Goal: Task Accomplishment & Management: Manage account settings

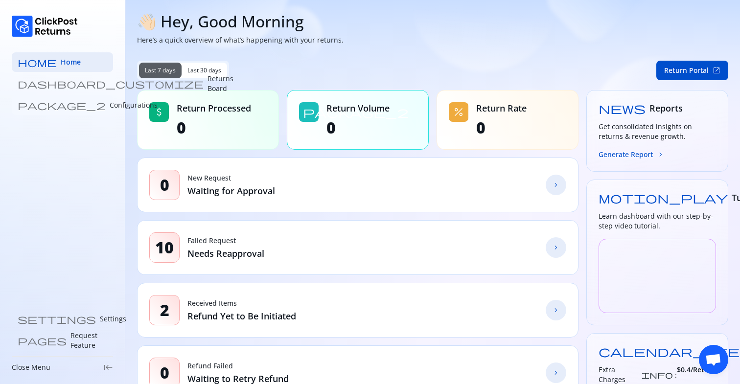
click at [110, 100] on p "Configurations" at bounding box center [134, 105] width 48 height 10
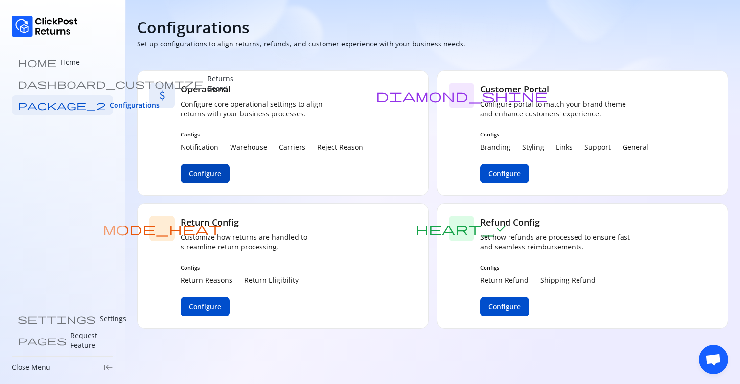
click at [197, 173] on span "Configure" at bounding box center [205, 174] width 32 height 10
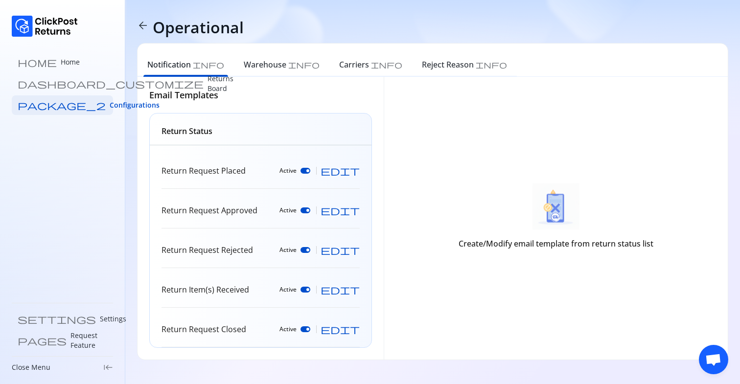
click at [357, 174] on span "edit" at bounding box center [340, 171] width 39 height 10
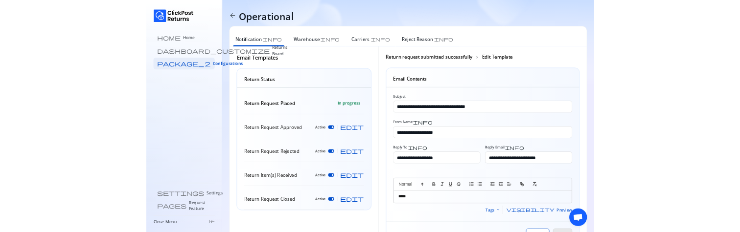
scroll to position [57, 0]
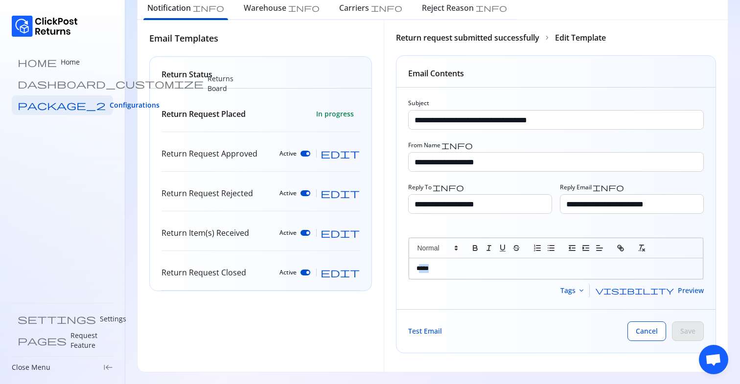
drag, startPoint x: 420, startPoint y: 270, endPoint x: 483, endPoint y: 270, distance: 62.7
click at [473, 270] on p "*****" at bounding box center [556, 268] width 279 height 9
click at [483, 270] on p "*****" at bounding box center [556, 268] width 279 height 9
click at [430, 332] on span "Test Email" at bounding box center [425, 330] width 34 height 9
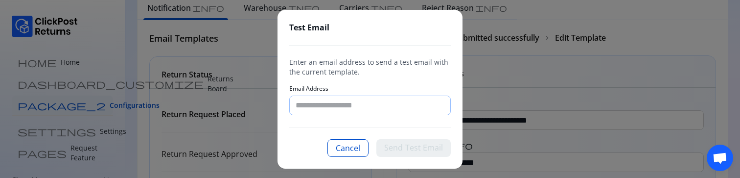
click at [320, 106] on input "Email Address" at bounding box center [370, 105] width 161 height 19
type input "**********"
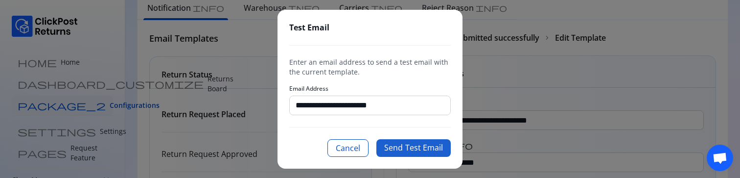
click at [426, 146] on button "Send Test Email" at bounding box center [413, 148] width 74 height 18
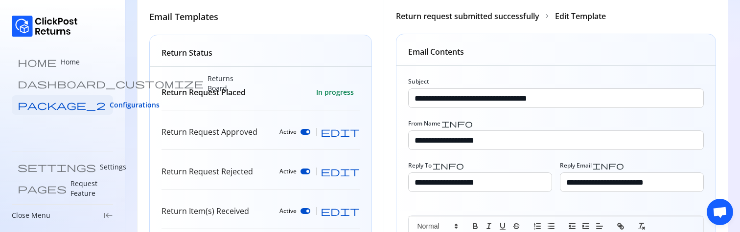
scroll to position [93, 0]
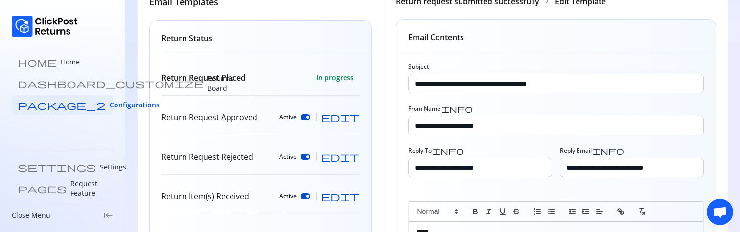
click at [353, 118] on span "edit" at bounding box center [340, 118] width 39 height 10
type input "**********"
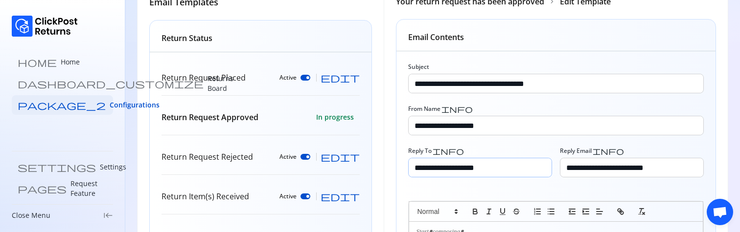
scroll to position [209, 0]
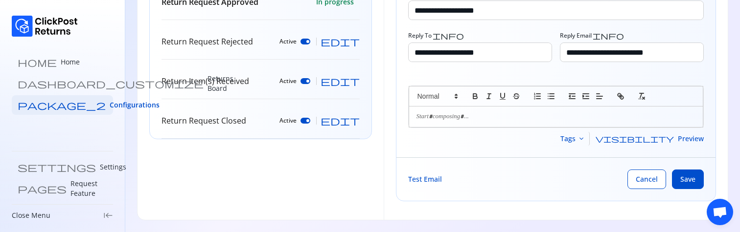
click at [436, 119] on p at bounding box center [556, 117] width 279 height 9
click at [431, 179] on span "Test Email" at bounding box center [425, 179] width 34 height 9
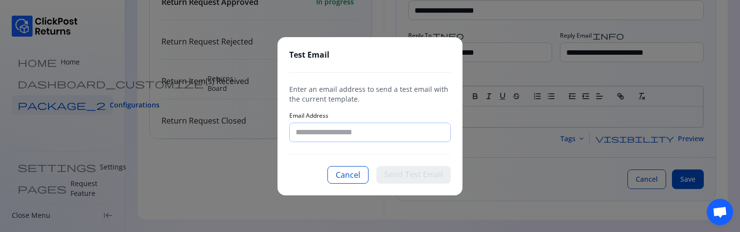
click at [317, 125] on input "Email Address" at bounding box center [370, 132] width 161 height 19
type input "**********"
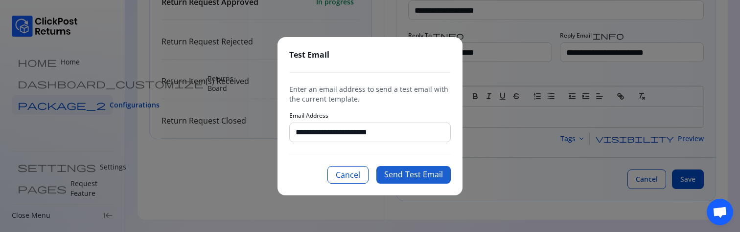
click at [397, 171] on button "Send Test Email" at bounding box center [413, 175] width 74 height 18
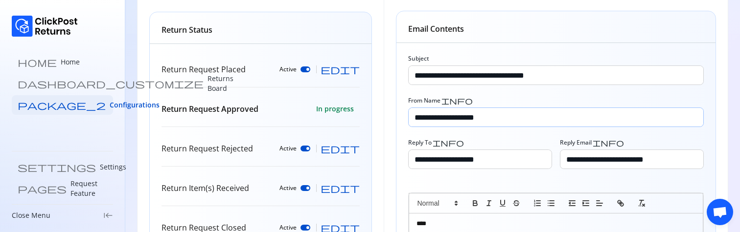
scroll to position [184, 0]
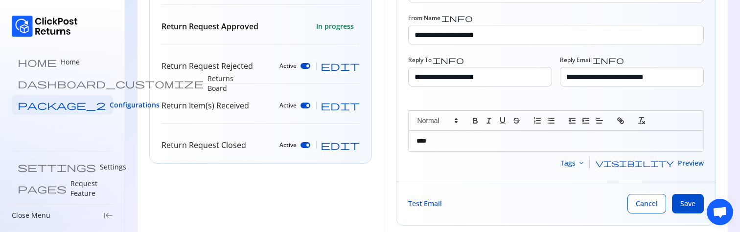
click at [354, 65] on span "edit" at bounding box center [340, 66] width 39 height 10
type input "**********"
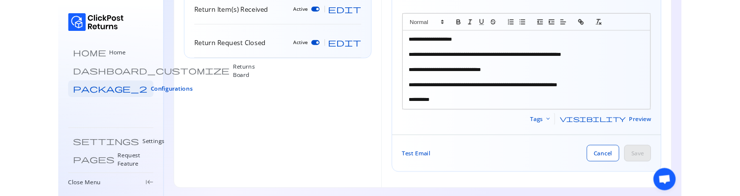
scroll to position [280, 0]
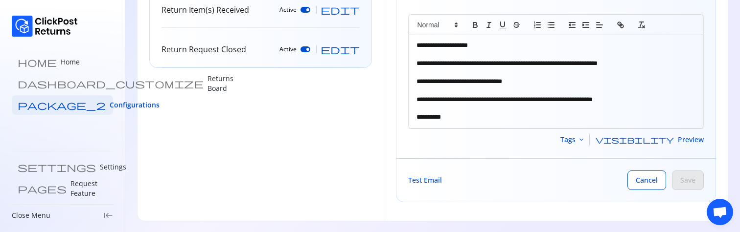
click at [432, 176] on span "Test Email" at bounding box center [425, 180] width 34 height 9
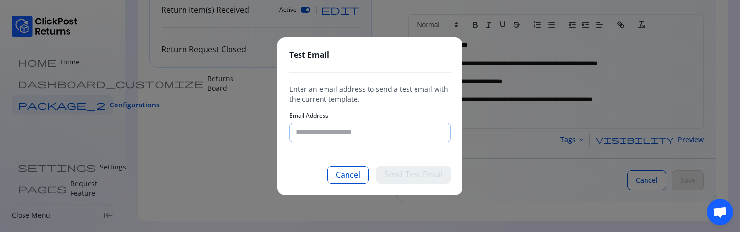
click at [322, 137] on input "Email Address" at bounding box center [370, 132] width 161 height 19
type input "**********"
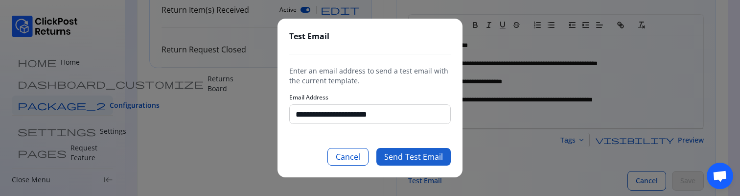
click at [415, 159] on button "Send Test Email" at bounding box center [413, 157] width 74 height 18
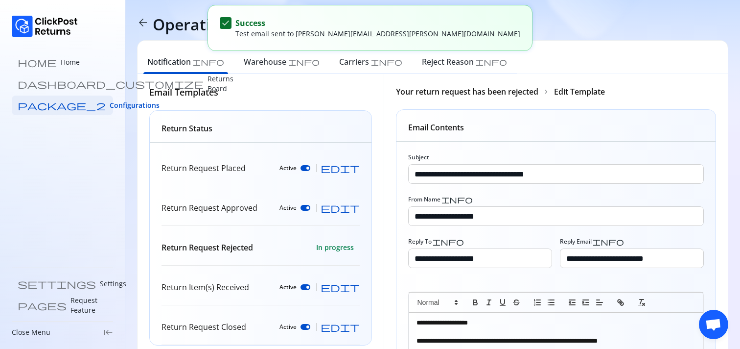
scroll to position [0, 0]
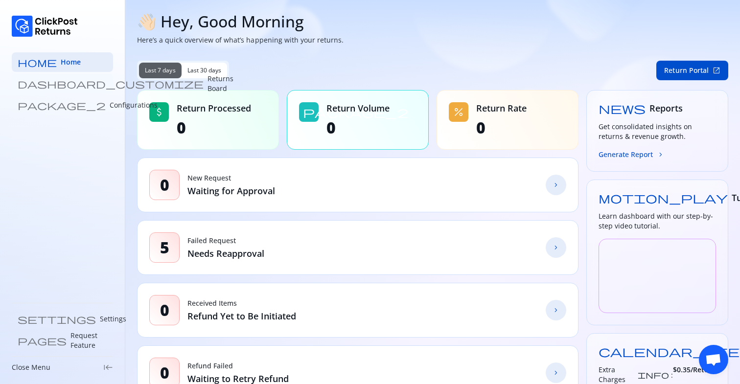
click at [208, 87] on p "Returns Board" at bounding box center [221, 84] width 26 height 20
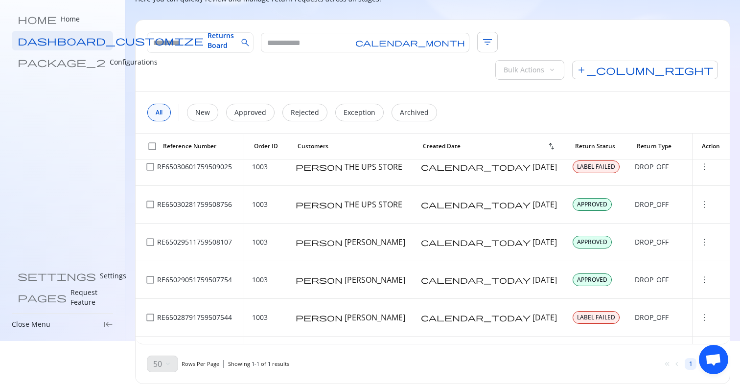
scroll to position [88, 0]
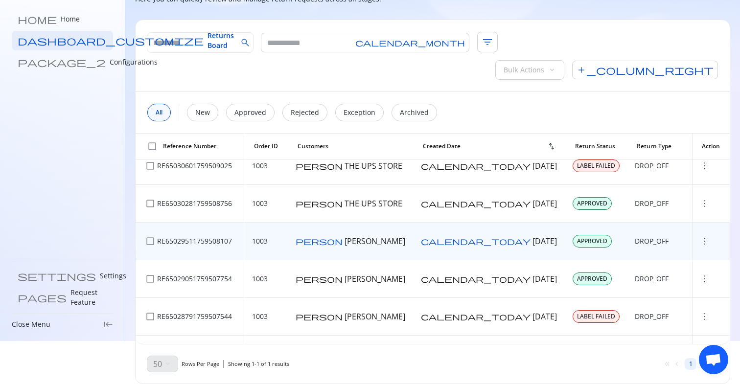
click at [700, 236] on span "more_vert" at bounding box center [705, 241] width 10 height 10
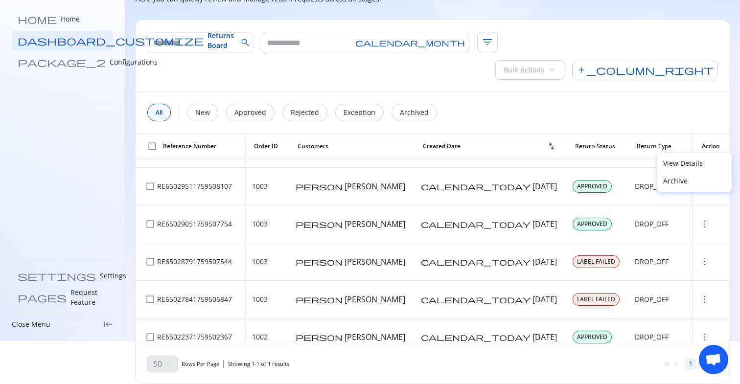
scroll to position [165, 0]
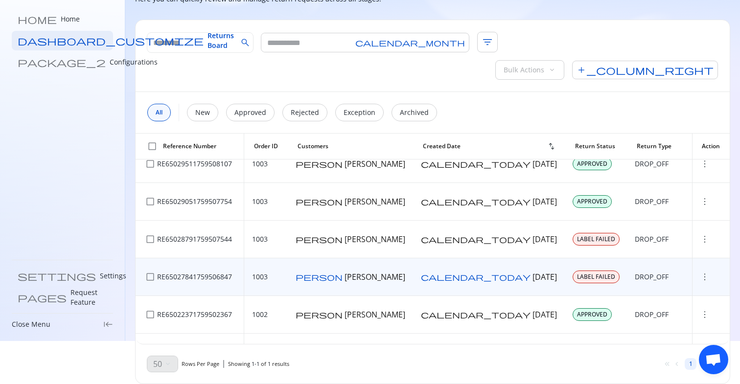
drag, startPoint x: 713, startPoint y: 361, endPoint x: 595, endPoint y: 264, distance: 152.3
click at [595, 264] on body "home Home dashboard_customize Returns Board package_2 Configurations settings S…" at bounding box center [370, 149] width 740 height 384
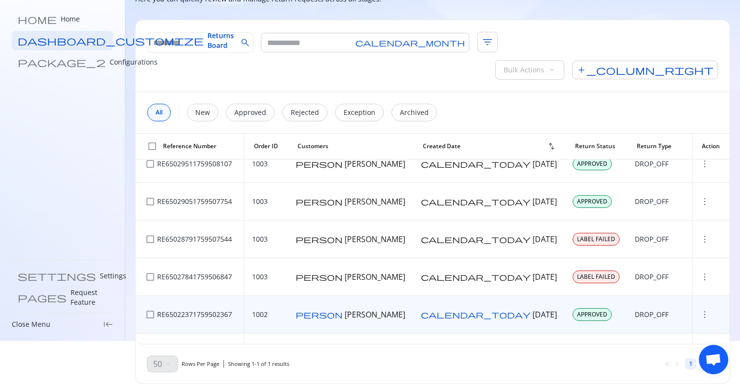
click at [700, 310] on span "more_vert" at bounding box center [705, 315] width 10 height 10
click at [635, 296] on td "DROP_OFF" at bounding box center [659, 315] width 65 height 38
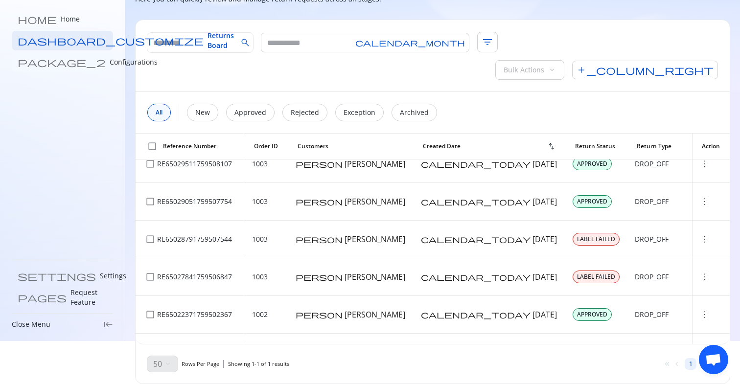
click at [110, 61] on p "Configurations" at bounding box center [134, 62] width 48 height 10
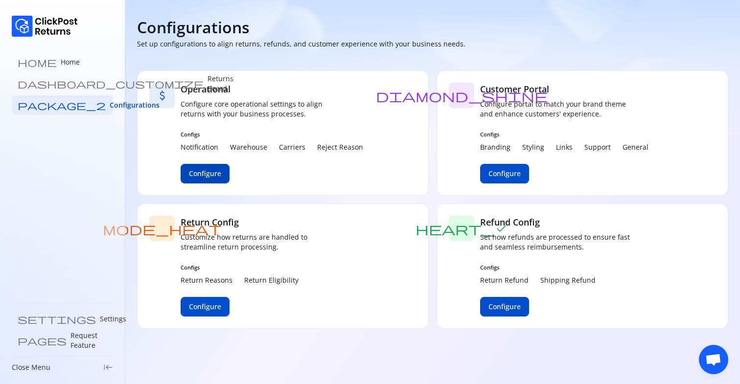
click at [209, 176] on span "Configure" at bounding box center [205, 174] width 32 height 10
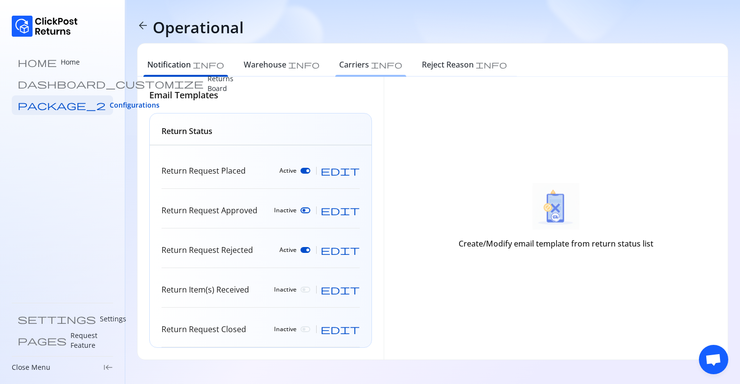
click at [339, 64] on h6 "Carriers" at bounding box center [354, 65] width 30 height 12
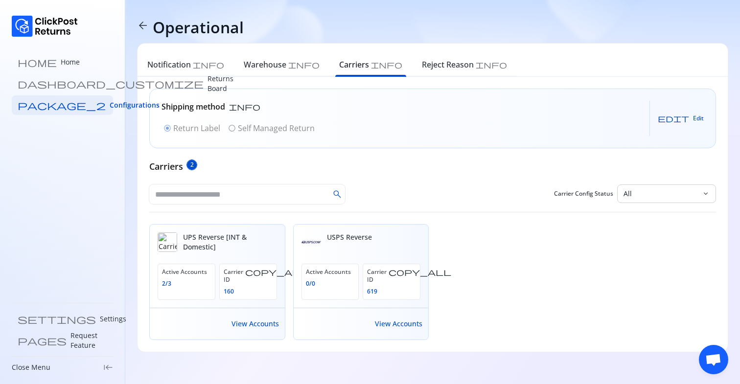
click at [692, 116] on span "edit Edit" at bounding box center [681, 119] width 46 height 8
click at [283, 131] on p "Self Managed Return" at bounding box center [276, 128] width 77 height 12
click at [686, 118] on span "Save" at bounding box center [688, 119] width 13 height 8
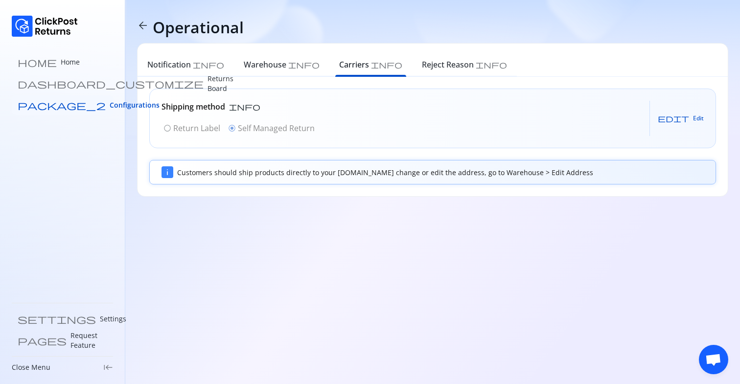
click at [110, 107] on span "Configurations" at bounding box center [135, 105] width 50 height 10
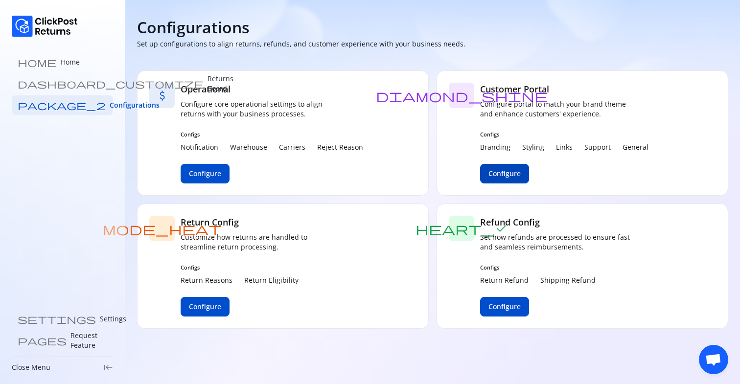
click at [508, 170] on span "Configure" at bounding box center [504, 174] width 32 height 10
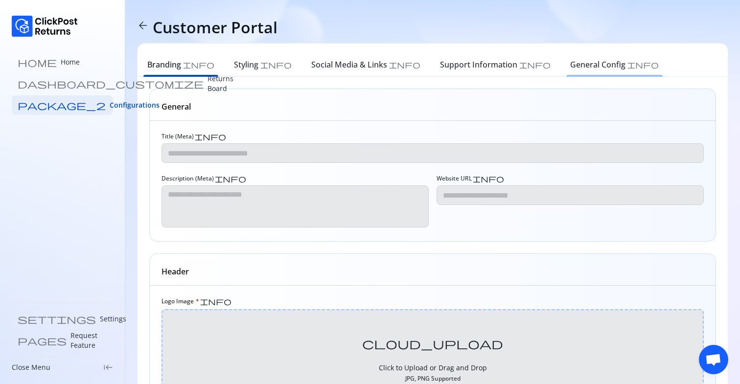
click at [570, 64] on h6 "General Config" at bounding box center [597, 65] width 55 height 12
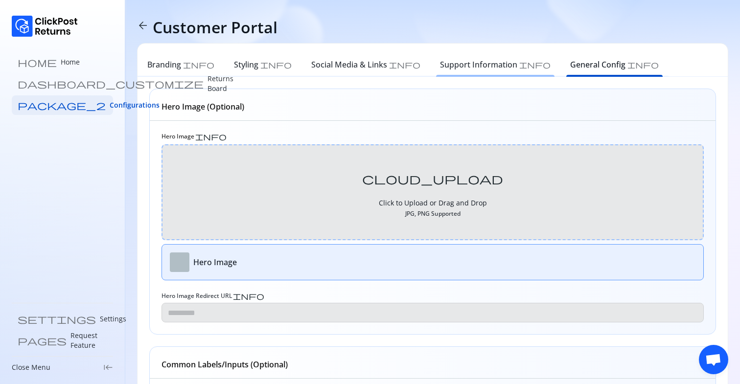
type input "********"
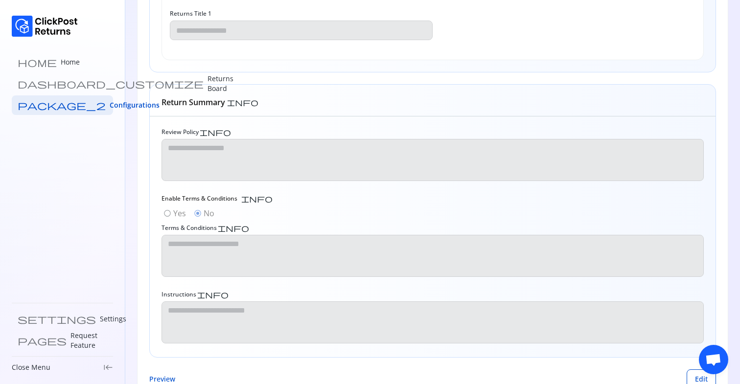
scroll to position [717, 0]
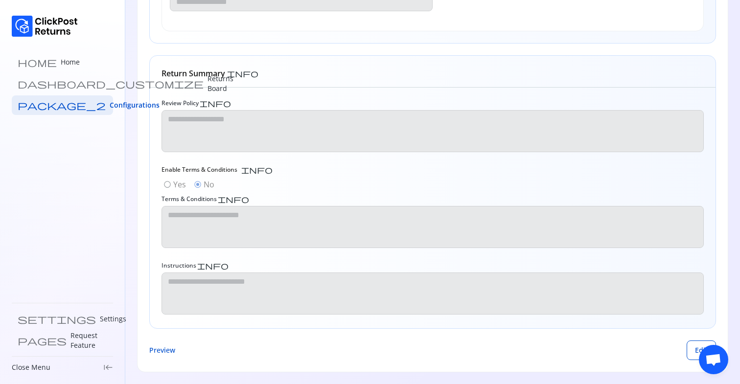
click at [278, 78] on div "Return Summary info" at bounding box center [433, 72] width 566 height 32
click at [167, 187] on div "radio_button_unchecked Yes radio_button_checked No" at bounding box center [189, 185] width 55 height 16
click at [170, 184] on div "radio_button_unchecked Yes radio_button_checked No" at bounding box center [189, 185] width 55 height 16
drag, startPoint x: 172, startPoint y: 170, endPoint x: 240, endPoint y: 186, distance: 69.5
click at [240, 186] on div "Enable Terms & Conditions info radio_button_unchecked Yes radio_button_checked …" at bounding box center [433, 208] width 542 height 84
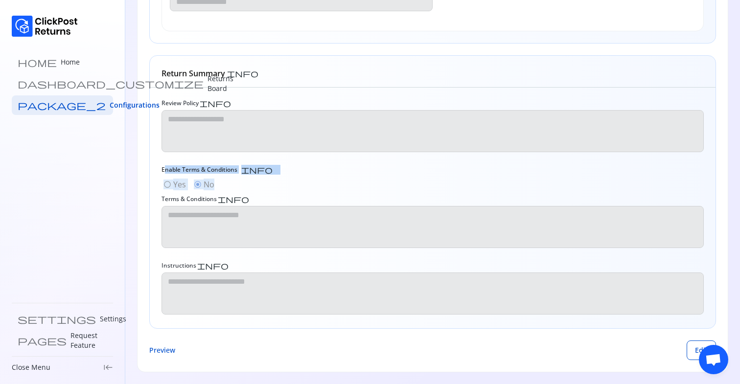
drag, startPoint x: 164, startPoint y: 168, endPoint x: 292, endPoint y: 184, distance: 128.8
click at [292, 184] on div "Enable Terms & Conditions info radio_button_unchecked Yes radio_button_checked …" at bounding box center [433, 208] width 542 height 84
click at [48, 77] on link "dashboard_customize Returns Board" at bounding box center [62, 84] width 101 height 20
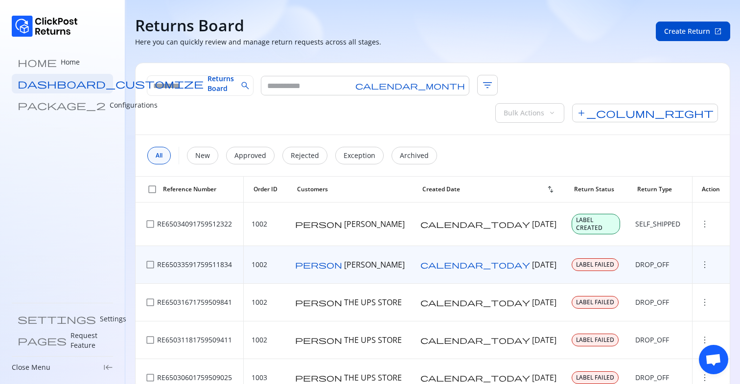
click at [700, 260] on span "more_vert" at bounding box center [705, 265] width 10 height 10
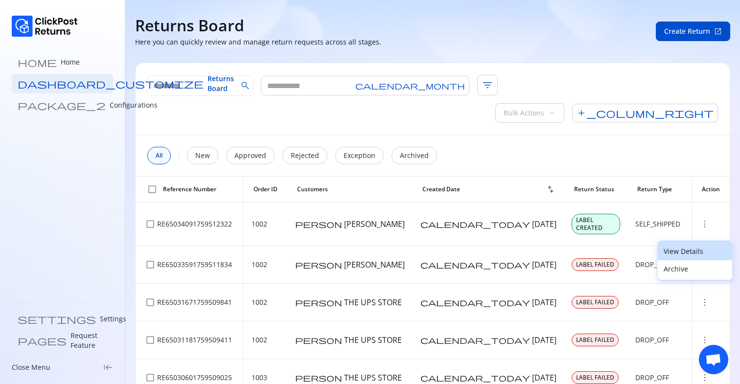
click at [674, 253] on p "View Details" at bounding box center [695, 252] width 63 height 10
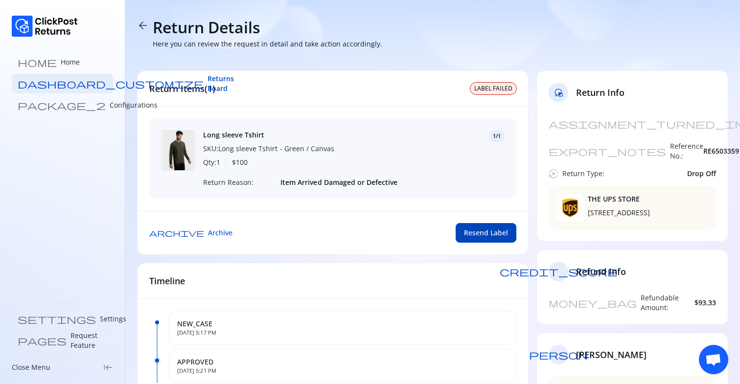
click at [487, 231] on span "Resend Label" at bounding box center [486, 233] width 44 height 10
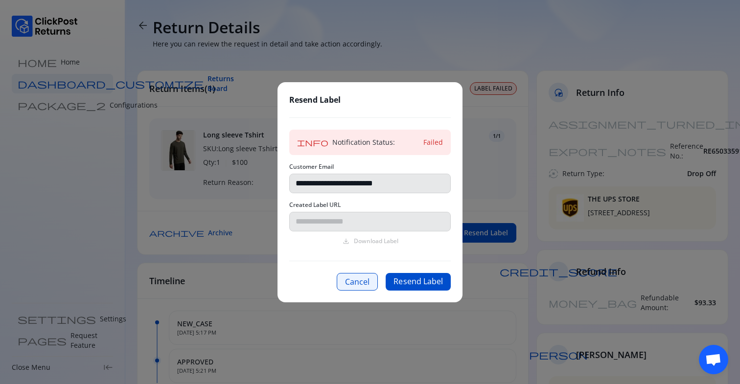
click at [352, 279] on button "Cancel" at bounding box center [357, 282] width 41 height 18
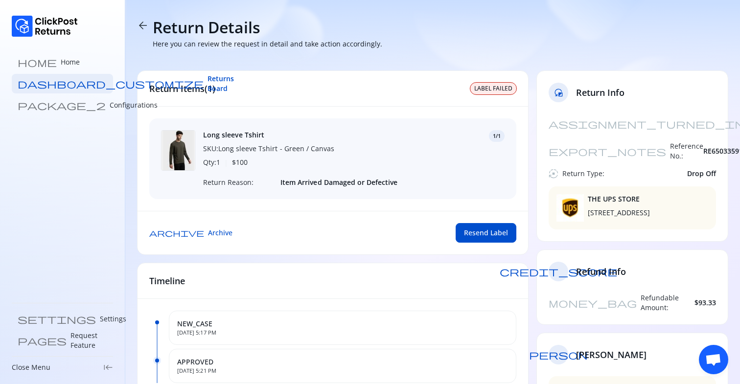
click at [141, 20] on span "arrow_back" at bounding box center [143, 26] width 12 height 12
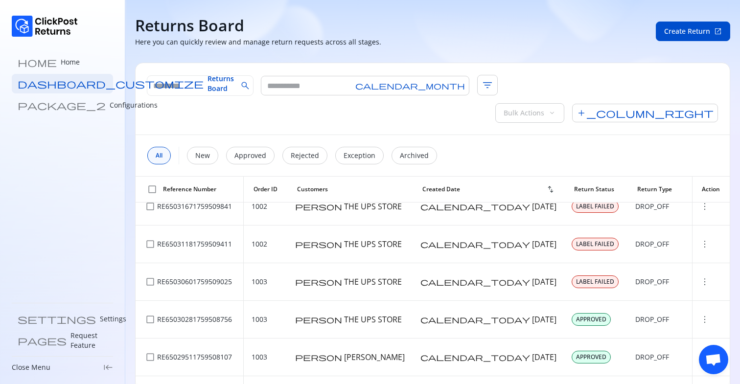
scroll to position [96, 0]
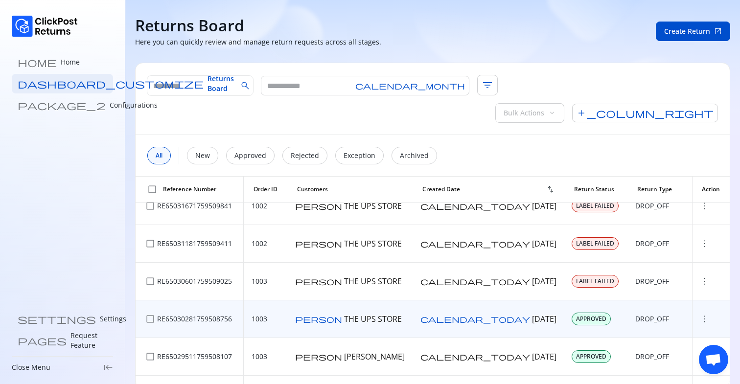
click at [700, 314] on span "more_vert" at bounding box center [705, 319] width 10 height 10
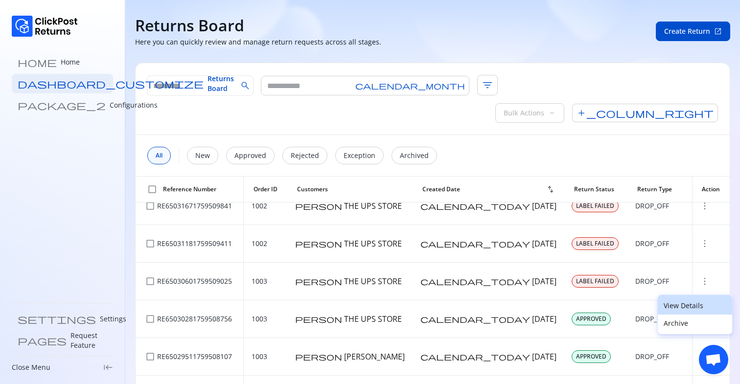
click at [676, 300] on button "View Details" at bounding box center [695, 305] width 74 height 20
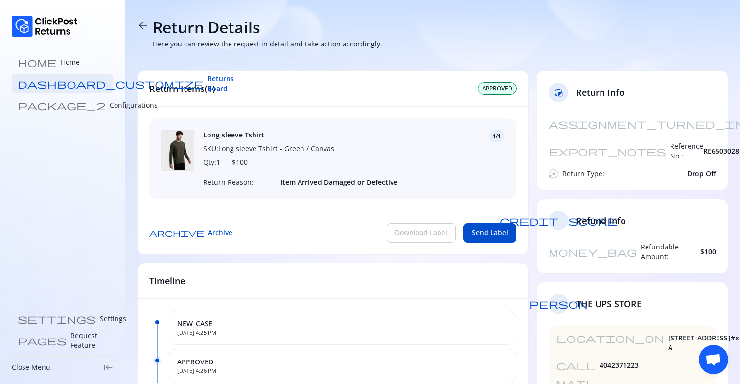
click at [144, 22] on span "arrow_back" at bounding box center [143, 26] width 12 height 12
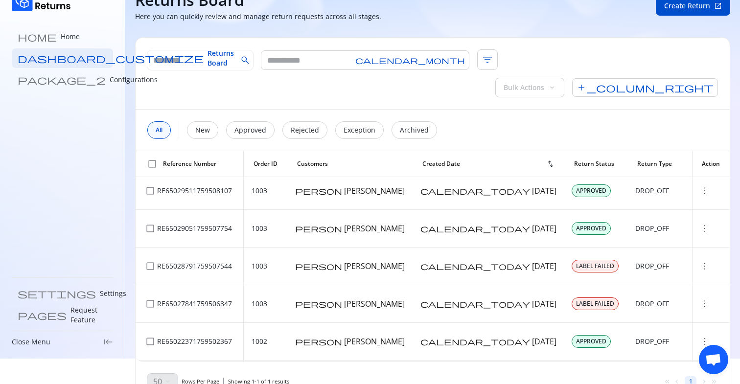
scroll to position [240, 0]
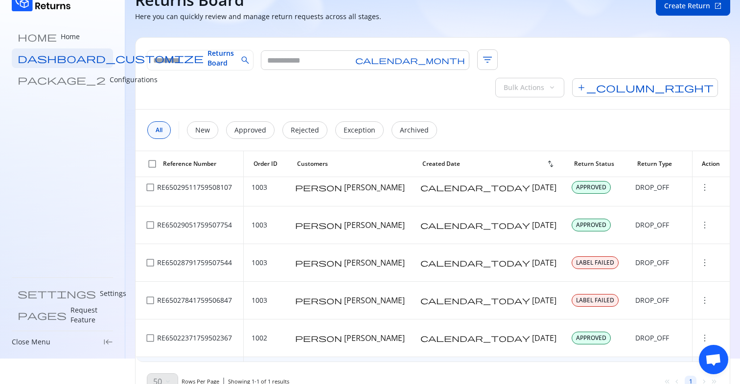
click at [700, 371] on span "more_vert" at bounding box center [705, 376] width 10 height 10
click at [685, 351] on p "View Details" at bounding box center [695, 351] width 63 height 10
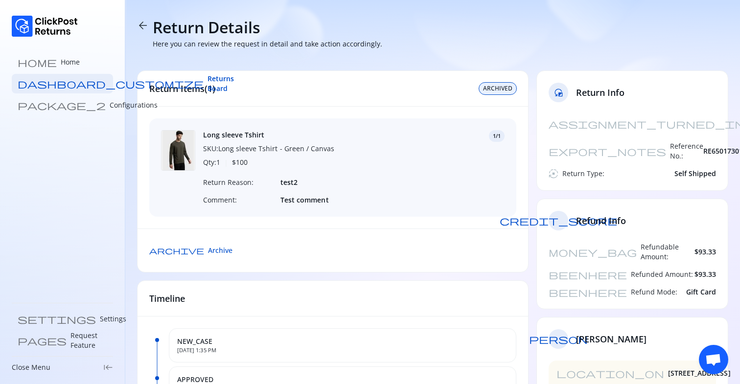
click at [140, 25] on span "arrow_back" at bounding box center [143, 26] width 12 height 12
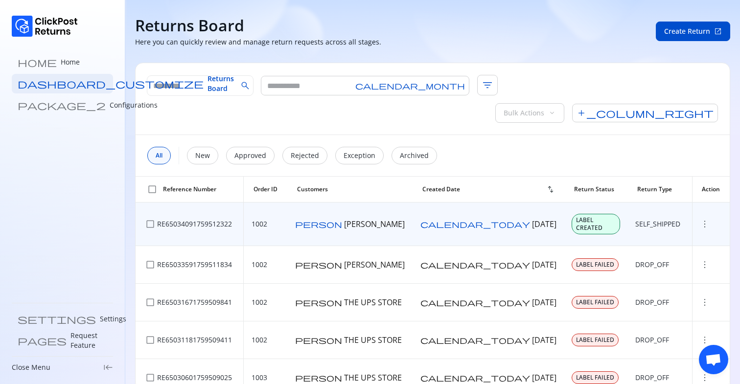
click at [700, 219] on span "more_vert" at bounding box center [705, 224] width 10 height 10
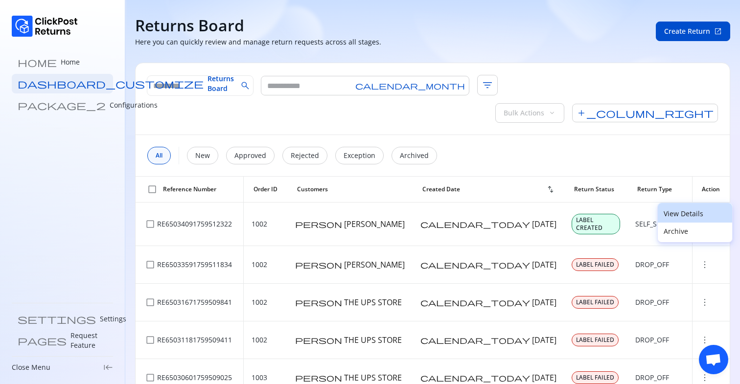
click at [686, 210] on p "View Details" at bounding box center [695, 214] width 63 height 10
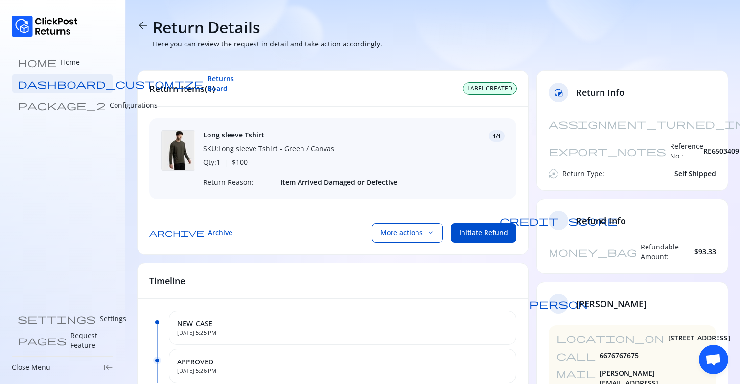
click at [145, 27] on span "arrow_back" at bounding box center [143, 26] width 12 height 12
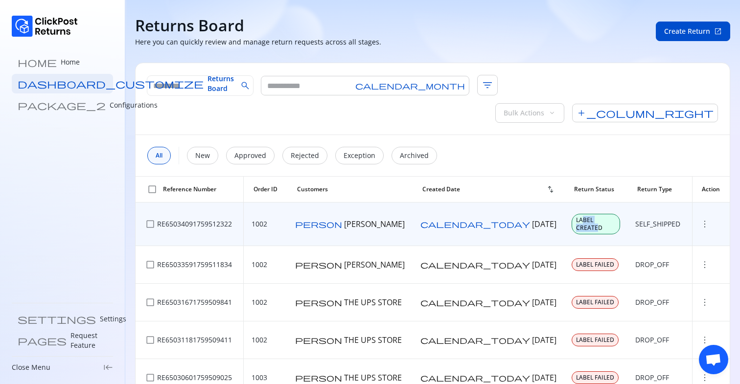
drag, startPoint x: 533, startPoint y: 195, endPoint x: 566, endPoint y: 195, distance: 33.3
click at [576, 216] on span "LABEL CREATED" at bounding box center [596, 224] width 40 height 16
drag, startPoint x: 617, startPoint y: 193, endPoint x: 653, endPoint y: 193, distance: 36.2
click at [653, 219] on p "SELF_SHIPPED" at bounding box center [657, 224] width 45 height 10
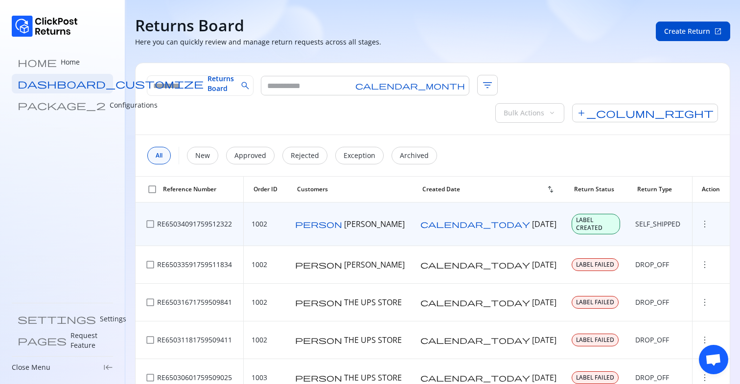
click at [700, 219] on span "more_vert" at bounding box center [705, 224] width 10 height 10
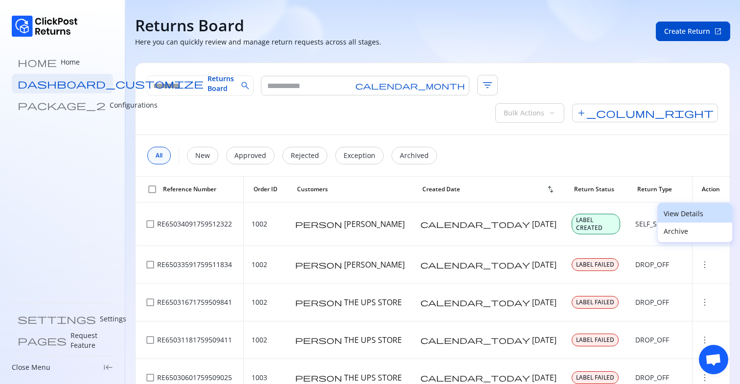
click at [686, 210] on p "View Details" at bounding box center [695, 214] width 63 height 10
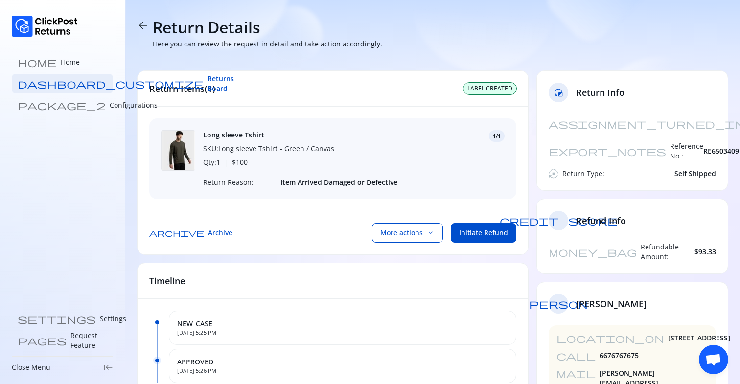
click at [398, 222] on div "archive Archive More actions keyboard_arrow_down Initiate Refund" at bounding box center [333, 233] width 391 height 44
click at [397, 234] on span "More actions" at bounding box center [401, 233] width 43 height 10
click at [379, 260] on p "Upload & send label" at bounding box center [399, 257] width 74 height 12
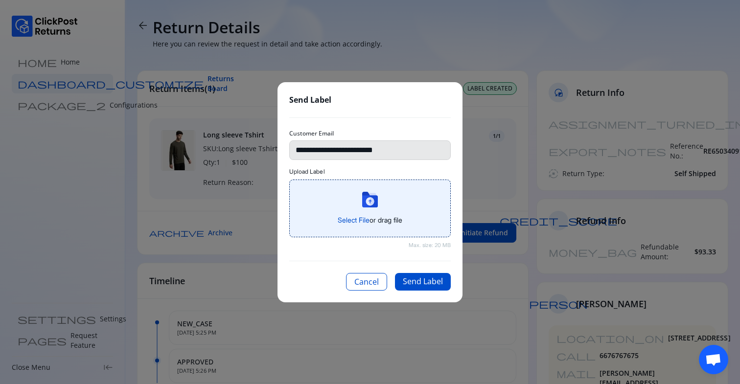
click at [372, 206] on icon at bounding box center [374, 201] width 8 height 12
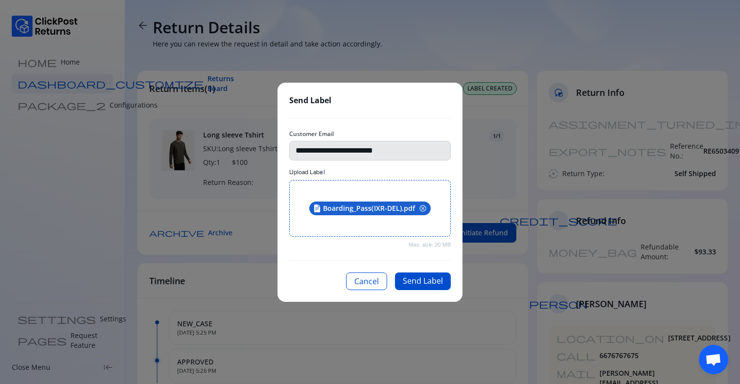
click at [422, 209] on icon "button" at bounding box center [422, 208] width 6 height 6
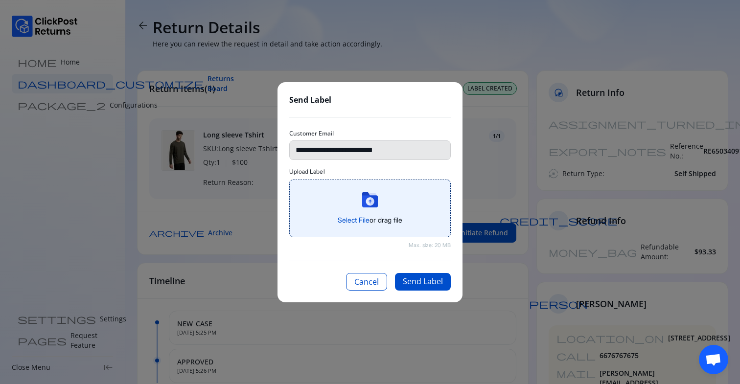
click at [352, 218] on span "Select File" at bounding box center [354, 220] width 32 height 8
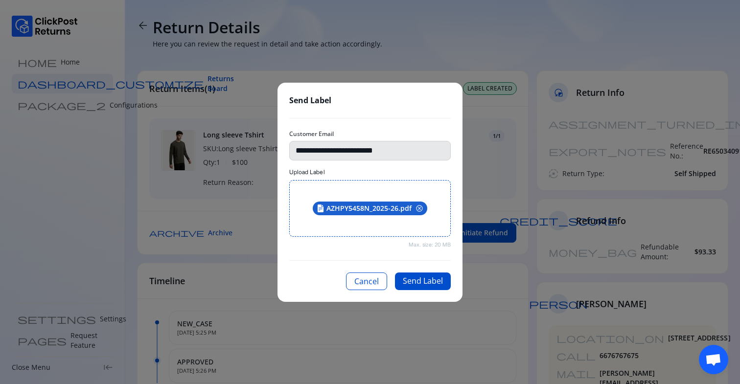
click at [419, 208] on icon "button" at bounding box center [420, 208] width 6 height 6
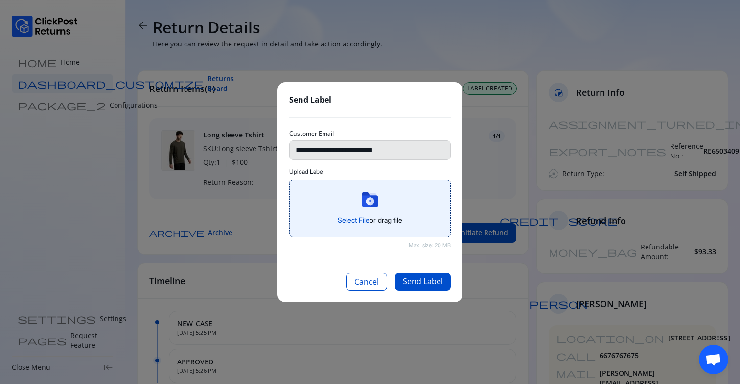
click at [379, 210] on div "Select File or drag file" at bounding box center [370, 208] width 145 height 33
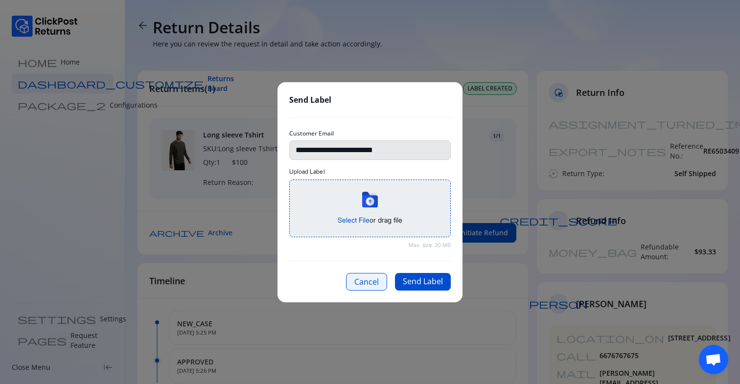
click at [364, 285] on button "Cancel" at bounding box center [366, 282] width 41 height 18
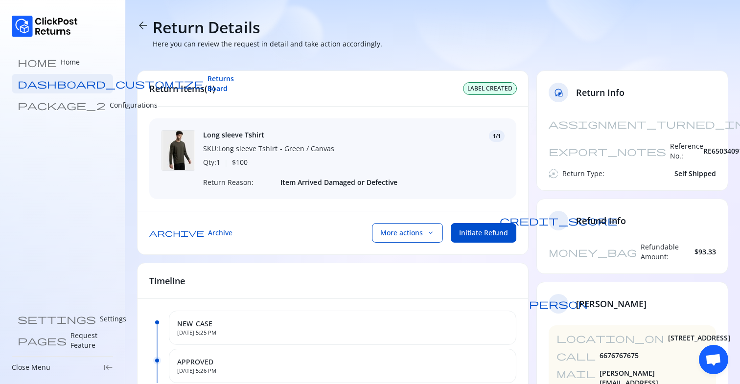
click at [414, 85] on div "Return Items(1) LABEL CREATED" at bounding box center [333, 89] width 391 height 36
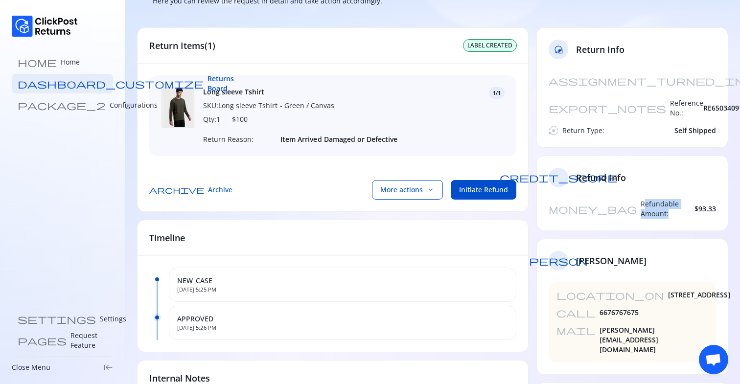
drag, startPoint x: 566, startPoint y: 185, endPoint x: 642, endPoint y: 185, distance: 76.4
click at [642, 199] on div "money_bag Refundable Amount: $93.33" at bounding box center [632, 209] width 167 height 20
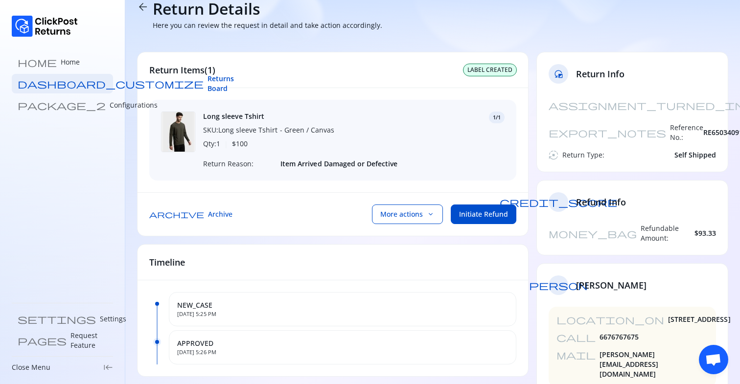
scroll to position [0, 0]
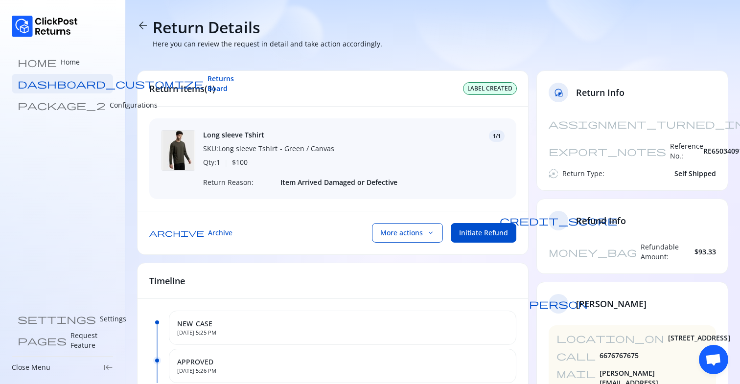
click at [261, 133] on span "Long sleeve Tshirt" at bounding box center [268, 135] width 131 height 10
click at [142, 24] on span "arrow_back" at bounding box center [143, 26] width 12 height 12
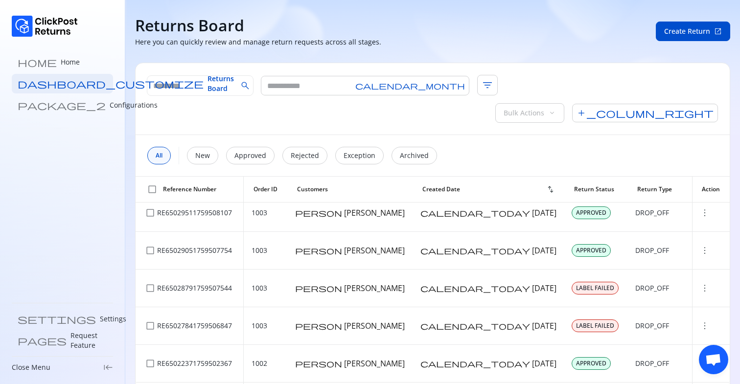
scroll to position [43, 0]
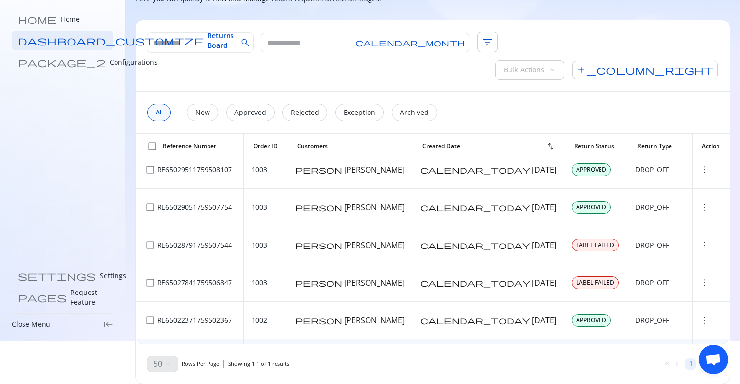
click at [700, 353] on span "more_vert" at bounding box center [705, 358] width 10 height 10
click at [678, 345] on p "View Details" at bounding box center [695, 345] width 63 height 10
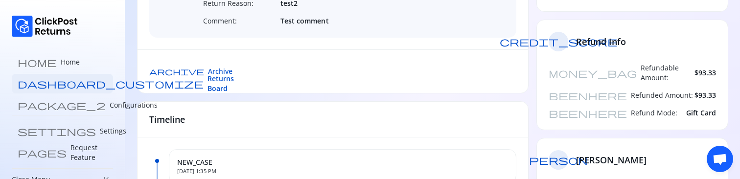
scroll to position [171, 0]
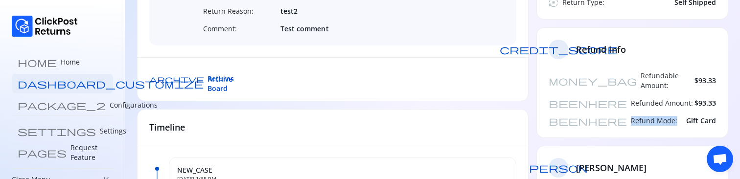
drag, startPoint x: 559, startPoint y: 92, endPoint x: 612, endPoint y: 92, distance: 52.9
click at [612, 116] on div "beenhere Refund Mode: Gift Card" at bounding box center [632, 121] width 167 height 10
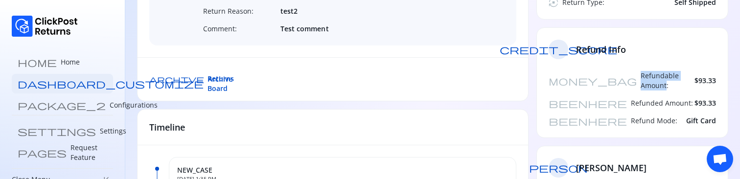
drag, startPoint x: 561, startPoint y: 55, endPoint x: 626, endPoint y: 58, distance: 64.2
click at [626, 71] on div "money_bag Refundable Amount:" at bounding box center [622, 81] width 146 height 20
click at [641, 71] on span "Refundable Amount:" at bounding box center [668, 81] width 54 height 20
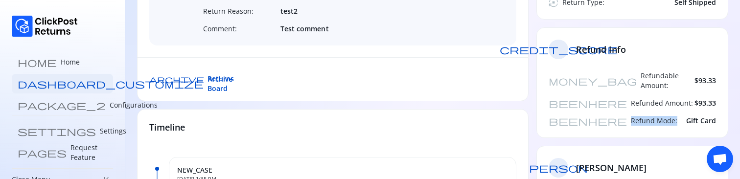
drag, startPoint x: 564, startPoint y: 91, endPoint x: 618, endPoint y: 91, distance: 53.8
click at [618, 116] on div "beenhere Refund Mode: Gift Card" at bounding box center [632, 121] width 167 height 10
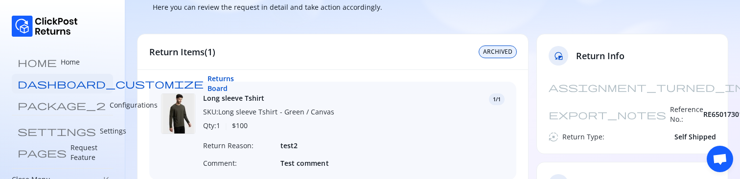
scroll to position [0, 0]
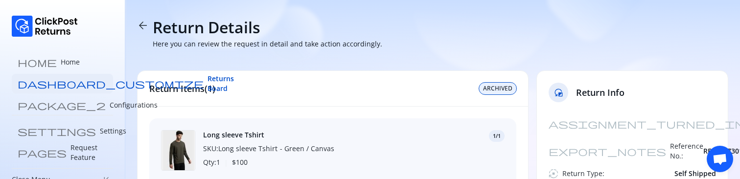
click at [488, 89] on span "ARCHIVED" at bounding box center [497, 89] width 29 height 8
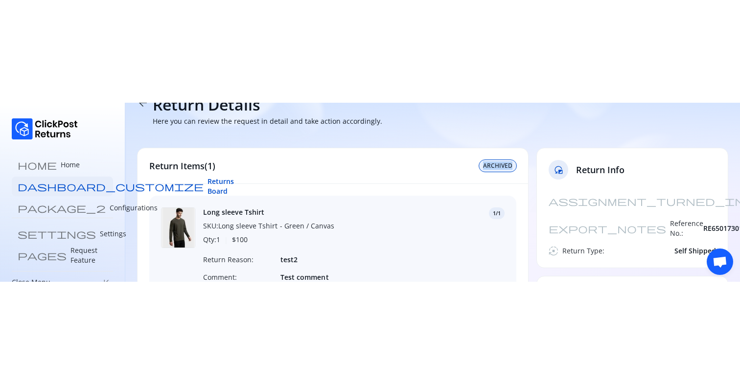
scroll to position [34, 0]
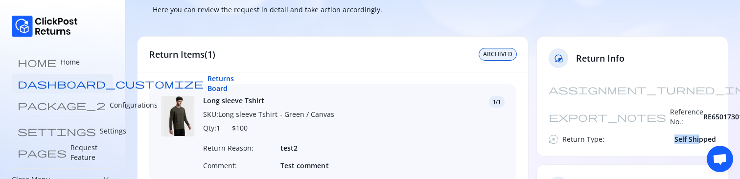
drag, startPoint x: 674, startPoint y: 119, endPoint x: 700, endPoint y: 119, distance: 25.9
click at [700, 135] on div "autostop Return Type: Self Shipped" at bounding box center [632, 140] width 167 height 10
click at [700, 135] on span "Self Shipped" at bounding box center [695, 140] width 42 height 10
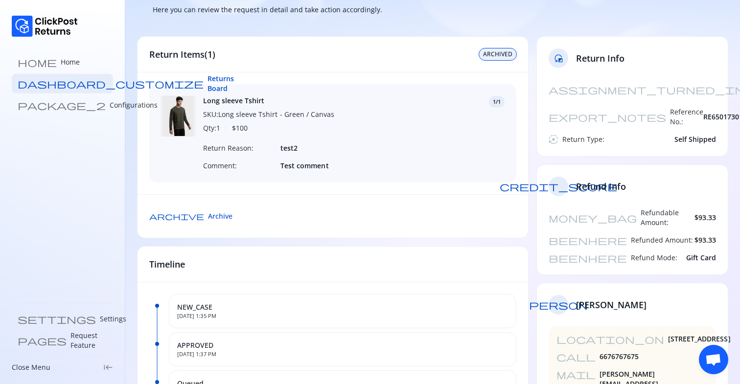
scroll to position [0, 0]
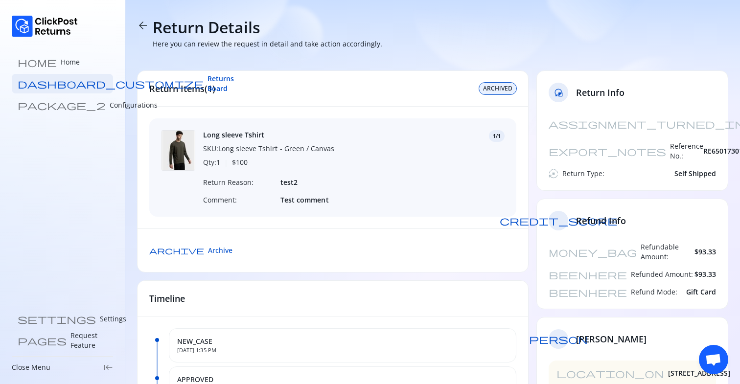
click at [144, 28] on span "arrow_back" at bounding box center [143, 26] width 12 height 12
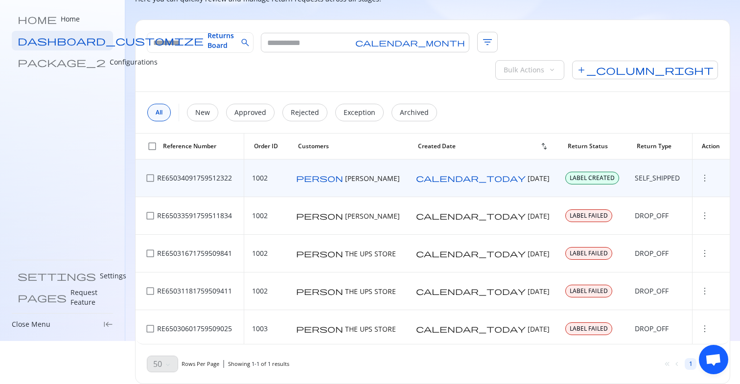
click at [700, 173] on span "more_vert" at bounding box center [705, 178] width 10 height 10
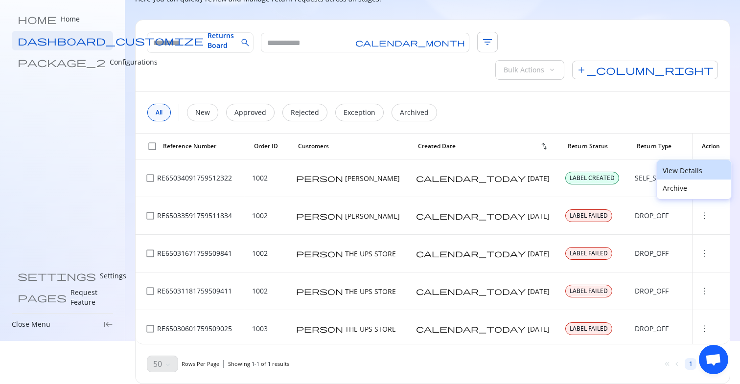
click at [676, 165] on button "View Details" at bounding box center [694, 170] width 74 height 20
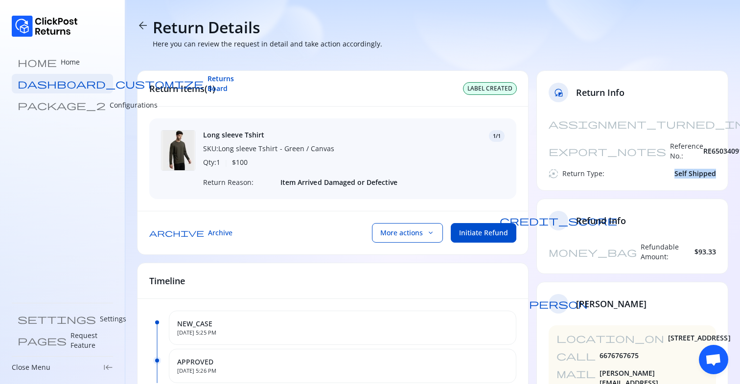
drag, startPoint x: 674, startPoint y: 154, endPoint x: 725, endPoint y: 154, distance: 50.4
click at [725, 154] on div "assignment_turned_in Created At: [DATE] export_notes Reference No.: RE650340917…" at bounding box center [632, 152] width 191 height 76
drag, startPoint x: 681, startPoint y: 156, endPoint x: 720, endPoint y: 156, distance: 38.2
click at [720, 156] on div "assignment_turned_in Created At: [DATE] export_notes Reference No.: RE650340917…" at bounding box center [632, 152] width 191 height 76
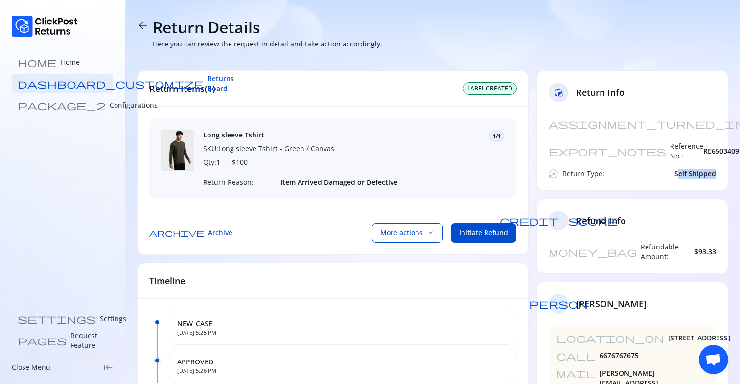
click at [720, 156] on div "assignment_turned_in Created At: [DATE] export_notes Reference No.: RE650340917…" at bounding box center [632, 152] width 191 height 76
click at [142, 27] on span "arrow_back" at bounding box center [143, 26] width 12 height 12
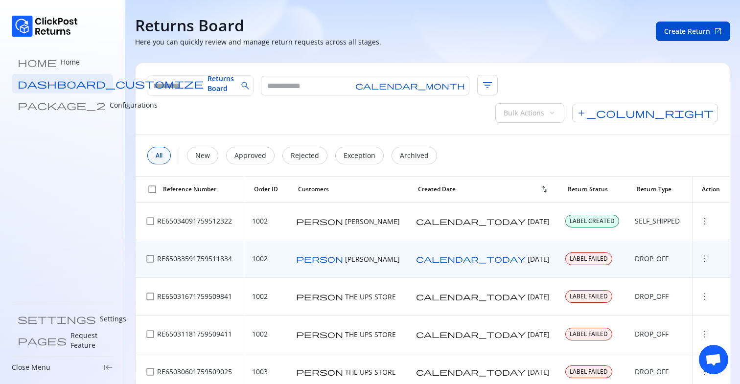
click at [700, 216] on span "more_vert" at bounding box center [705, 259] width 10 height 10
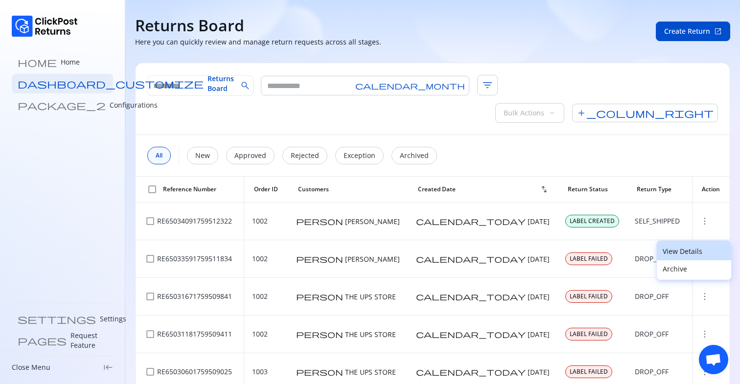
click at [679, 216] on p "View Details" at bounding box center [694, 252] width 63 height 10
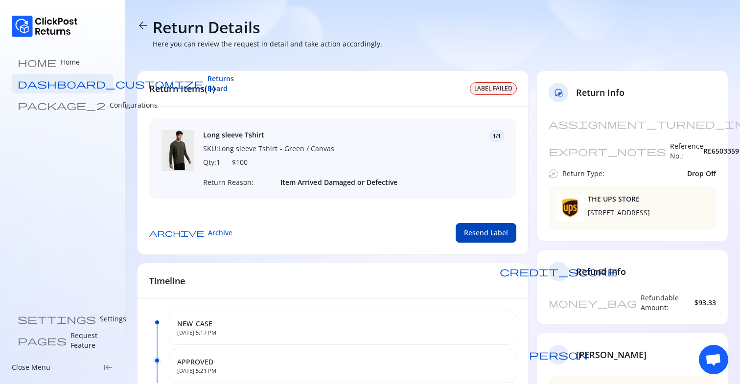
click at [472, 216] on span "Resend Label" at bounding box center [486, 233] width 44 height 10
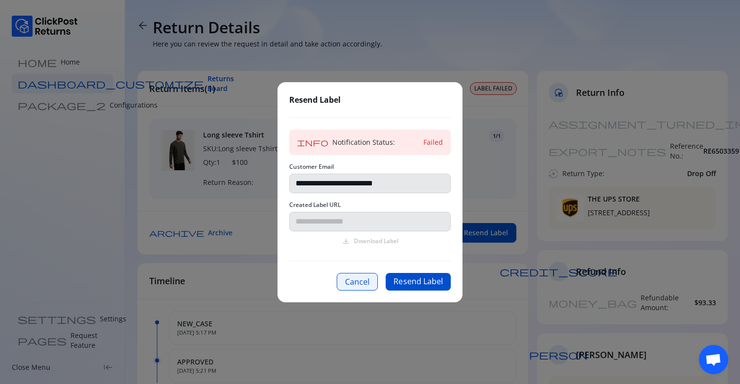
click at [363, 216] on button "Cancel" at bounding box center [357, 282] width 41 height 18
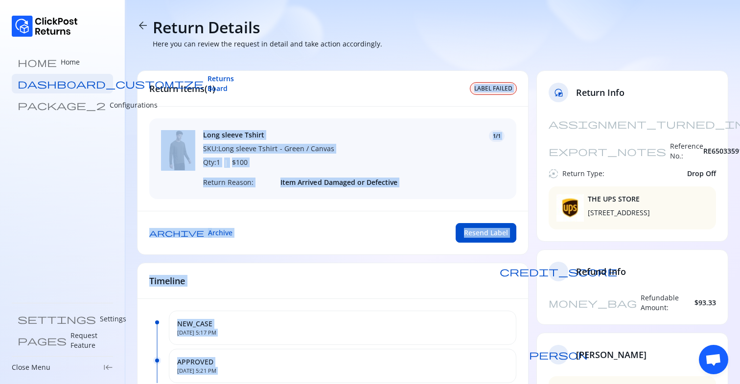
drag, startPoint x: 472, startPoint y: 91, endPoint x: 552, endPoint y: 91, distance: 80.3
click at [552, 91] on div "Return Items(1) LABEL FAILED Long sleeve Tshirt SKU: Long sleeve Tshirt - Green…" at bounding box center [432, 333] width 591 height 527
click at [482, 87] on span "LABEL FAILED" at bounding box center [493, 89] width 38 height 8
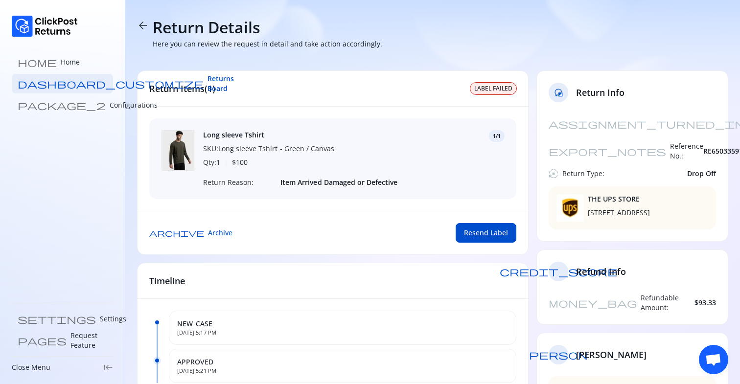
click at [482, 87] on span "LABEL FAILED" at bounding box center [493, 89] width 38 height 8
click at [208, 85] on span "Returns Board" at bounding box center [221, 84] width 26 height 20
